Goal: Find specific page/section: Find specific page/section

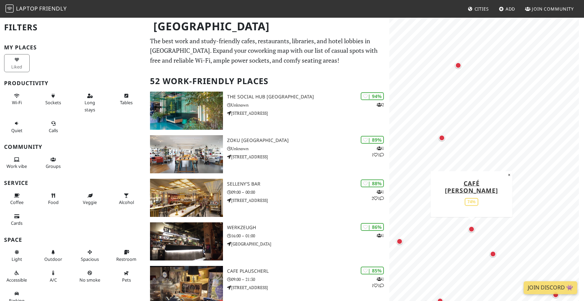
click at [472, 232] on div "Map marker" at bounding box center [471, 229] width 6 height 6
